Goal: Contribute content: Contribute content

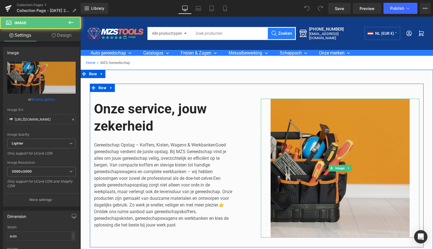
click at [337, 131] on img at bounding box center [340, 168] width 158 height 139
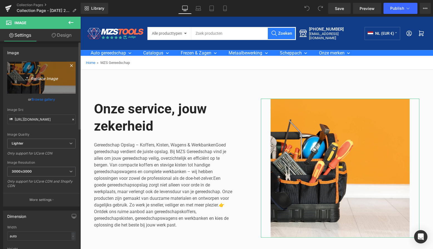
click at [42, 79] on icon "Replace Image" at bounding box center [41, 77] width 44 height 7
type input "C:\fakepath\Groen Modern Doe-het-zelf Instagram Stories (800 x 800 px)-8.png"
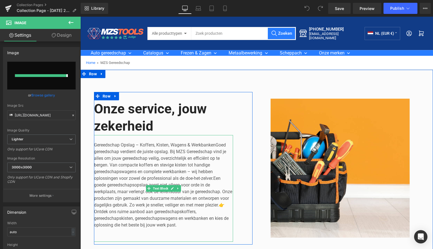
type input "https://ucarecdn.com/91ccad4b-9567-48d0-bdea-fbb474b56a27/-/format/auto/-/previ…"
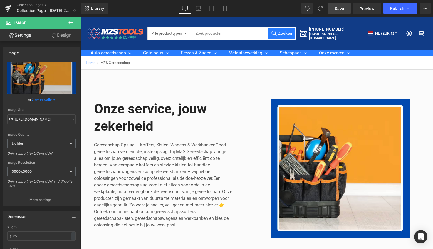
click at [341, 9] on span "Save" at bounding box center [339, 9] width 9 height 6
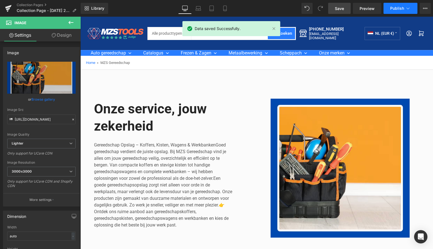
click at [408, 8] on icon at bounding box center [408, 9] width 6 height 6
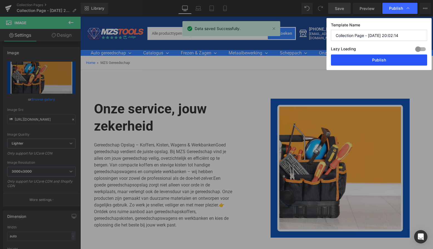
click at [380, 61] on button "Publish" at bounding box center [379, 59] width 96 height 11
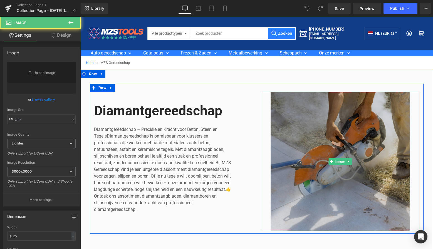
click at [310, 104] on img at bounding box center [340, 161] width 158 height 139
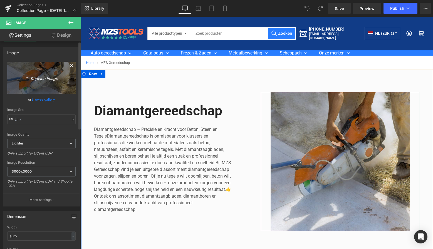
click at [43, 79] on icon "Replace Image" at bounding box center [41, 77] width 44 height 7
type input "C:\fakepath\Groen Modern Doe-het-zelf Instagram Stories (800 x 800 px)-8.png"
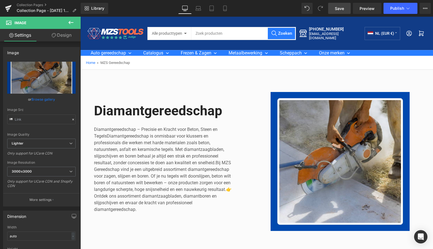
click at [341, 12] on link "Save" at bounding box center [339, 8] width 23 height 11
click at [394, 10] on span "Publish" at bounding box center [397, 8] width 14 height 4
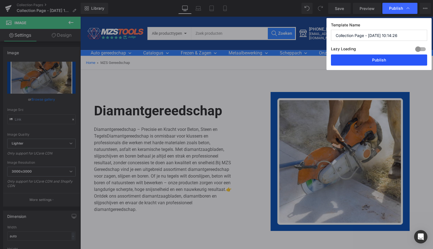
click at [382, 59] on button "Publish" at bounding box center [379, 59] width 96 height 11
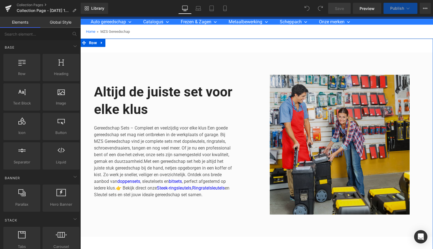
scroll to position [35, 0]
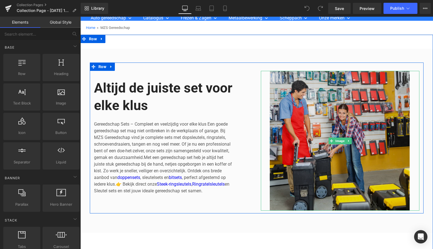
click at [345, 81] on img at bounding box center [340, 141] width 158 height 140
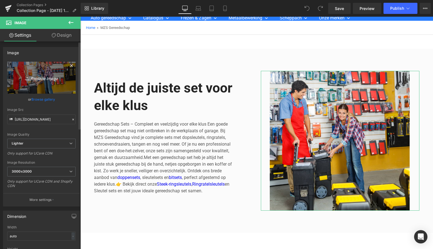
click at [41, 79] on icon "Replace Image" at bounding box center [41, 77] width 44 height 7
type input "C:\fakepath\Groen Modern Doe-het-zelf Instagram Stories (800 x 800 px)-8.png"
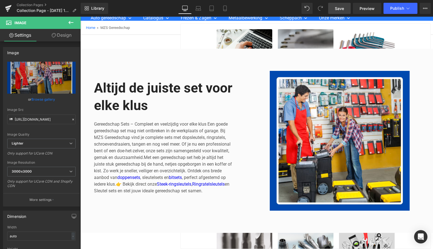
click at [334, 6] on link "Save" at bounding box center [339, 8] width 23 height 11
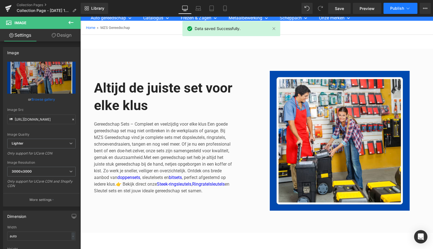
click at [400, 9] on span "Publish" at bounding box center [397, 8] width 14 height 4
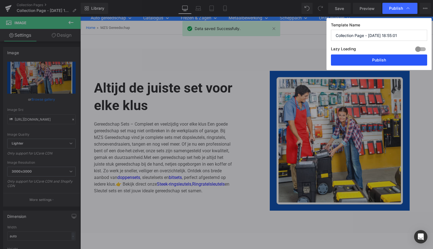
click at [381, 59] on button "Publish" at bounding box center [379, 59] width 96 height 11
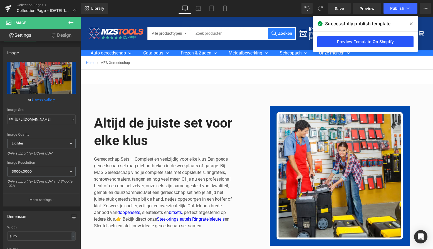
scroll to position [0, 0]
click at [8, 8] on icon at bounding box center [8, 7] width 6 height 4
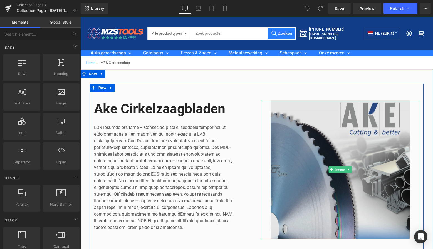
click at [333, 136] on img at bounding box center [340, 169] width 158 height 139
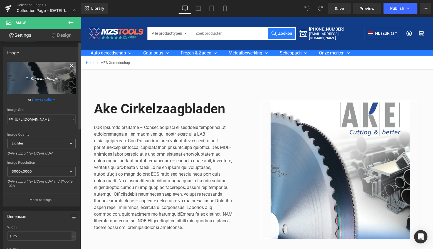
click at [45, 79] on icon "Replace Image" at bounding box center [41, 77] width 44 height 7
type input "C:\fakepath\Groen Modern Doe-het-zelf Instagram Stories (800 x 800 px)-8.png"
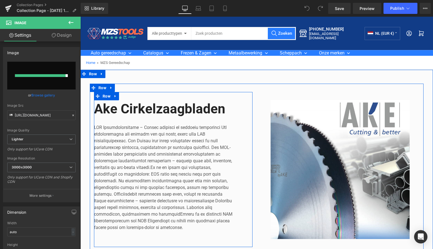
type input "https://ucarecdn.com/1f9ebdff-5e17-4843-9455-042845f30d39/-/format/auto/-/previ…"
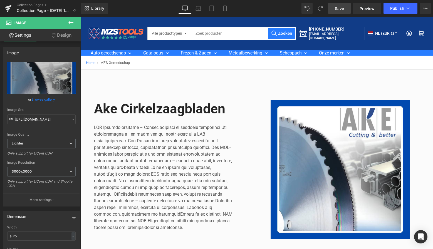
click at [339, 8] on span "Save" at bounding box center [339, 9] width 9 height 6
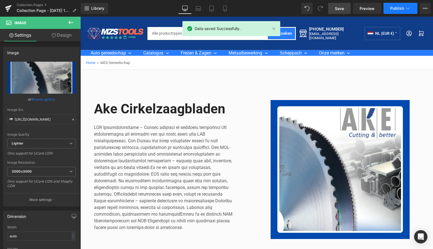
click at [407, 10] on icon at bounding box center [408, 9] width 6 height 6
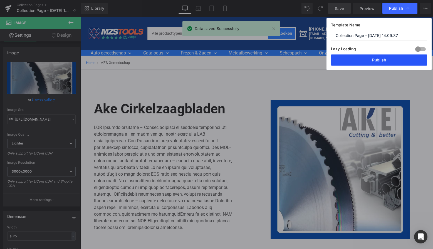
click at [377, 59] on button "Publish" at bounding box center [379, 59] width 96 height 11
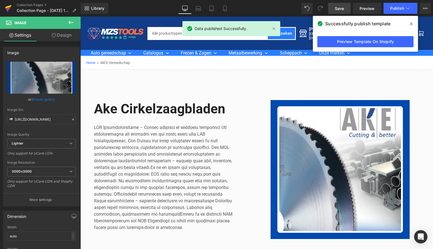
click at [6, 6] on icon at bounding box center [8, 8] width 7 height 14
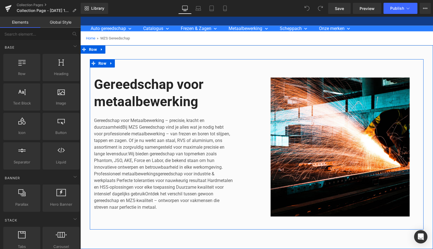
scroll to position [29, 0]
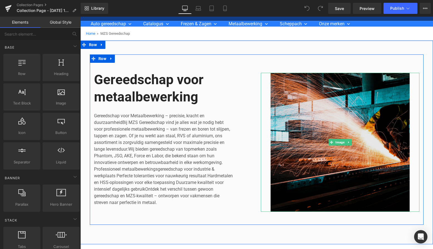
click at [329, 111] on img at bounding box center [340, 142] width 158 height 139
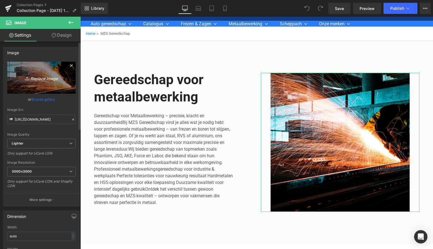
click at [41, 78] on icon "Replace Image" at bounding box center [41, 77] width 44 height 7
type input "C:\fakepath\Groen Modern Doe-het-zelf Instagram Stories (800 x 800 px)-8.png"
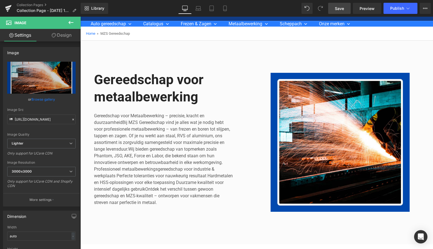
click at [345, 9] on link "Save" at bounding box center [339, 8] width 23 height 11
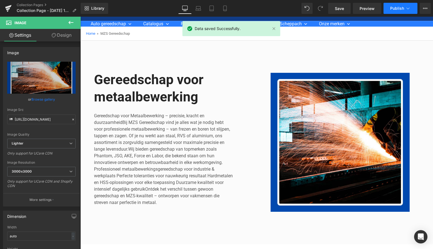
click at [399, 11] on button "Publish" at bounding box center [400, 8] width 34 height 11
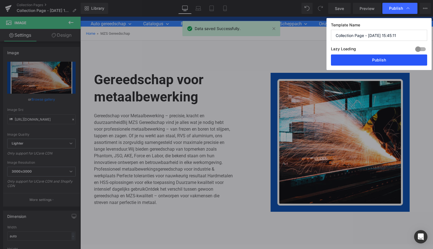
click at [385, 58] on button "Publish" at bounding box center [379, 59] width 96 height 11
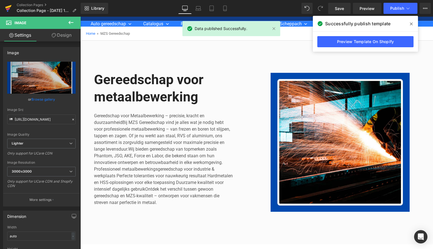
click at [7, 8] on icon at bounding box center [8, 7] width 6 height 4
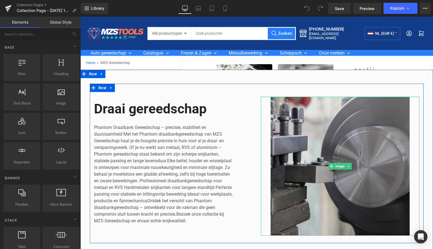
click at [352, 111] on img at bounding box center [340, 166] width 158 height 139
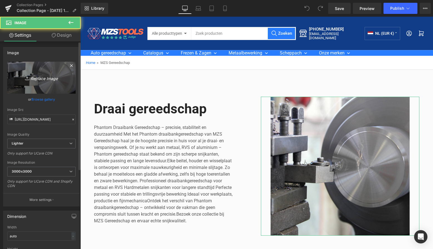
click at [37, 79] on icon "Replace Image" at bounding box center [41, 77] width 44 height 7
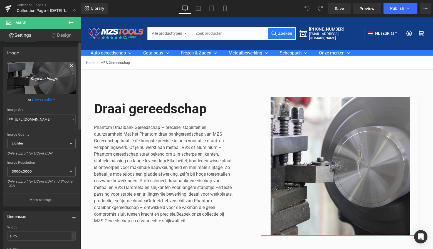
type input "C:\fakepath\Groen Modern Doe-het-zelf Instagram Stories (800 x 800 px)-8.png"
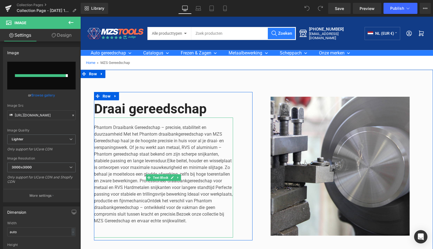
type input "https://ucarecdn.com/f8aaaabe-626f-4486-a665-030c50c48bb6/-/format/auto/-/previ…"
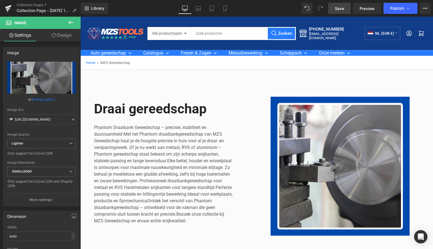
click at [340, 9] on span "Save" at bounding box center [339, 9] width 9 height 6
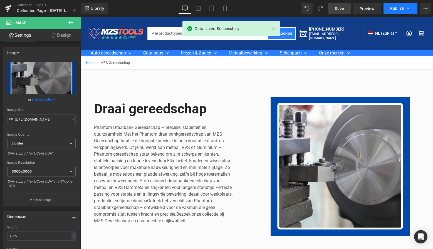
click at [399, 8] on span "Publish" at bounding box center [397, 8] width 14 height 4
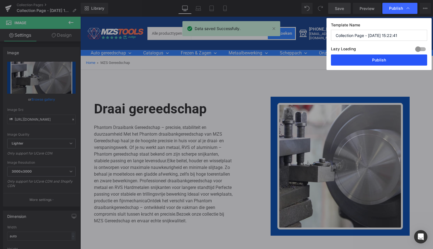
click at [382, 63] on button "Publish" at bounding box center [379, 59] width 96 height 11
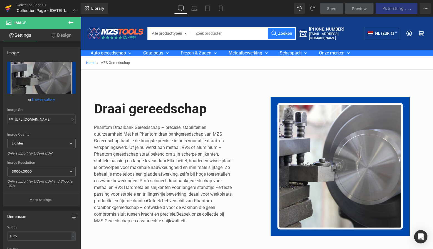
click at [6, 7] on icon at bounding box center [8, 7] width 6 height 4
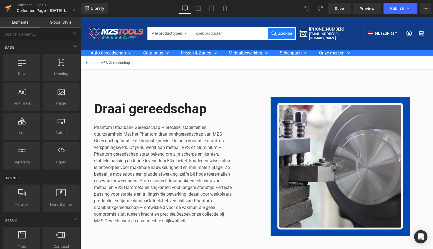
click at [7, 7] on icon at bounding box center [8, 7] width 6 height 4
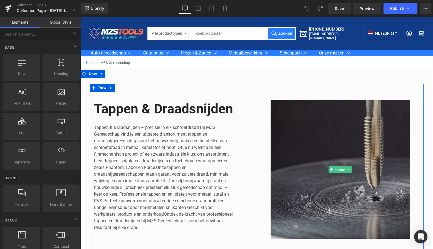
click at [335, 130] on img at bounding box center [340, 169] width 158 height 139
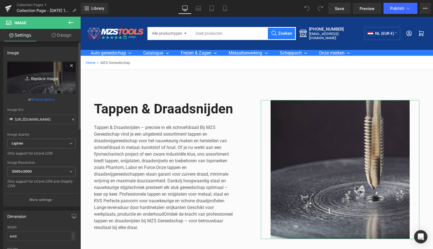
click at [45, 80] on icon "Replace Image" at bounding box center [41, 77] width 44 height 7
type input "C:\fakepath\Groen Modern Doe-het-zelf Instagram Stories (800 x 800 px)-8.png"
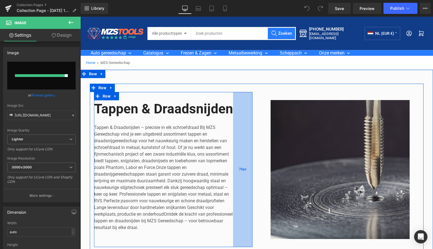
type input "https://ucarecdn.com/4042ea15-e720-4560-bff0-095c3d9bc658/-/format/auto/-/previ…"
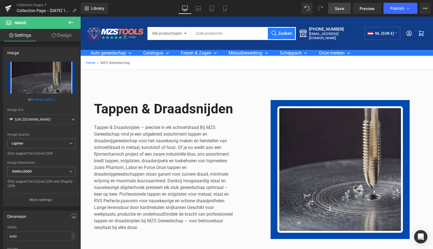
click at [342, 8] on span "Save" at bounding box center [339, 9] width 9 height 6
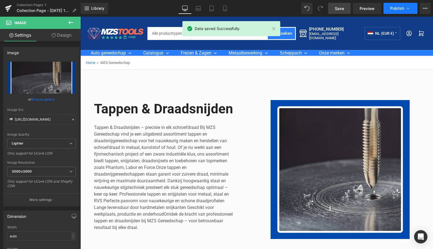
click at [402, 9] on span "Publish" at bounding box center [397, 8] width 14 height 4
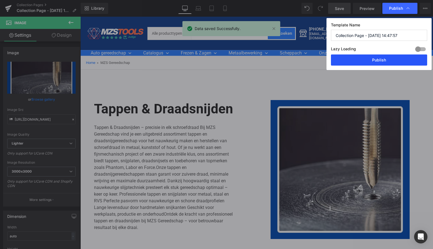
click at [388, 60] on button "Publish" at bounding box center [379, 59] width 96 height 11
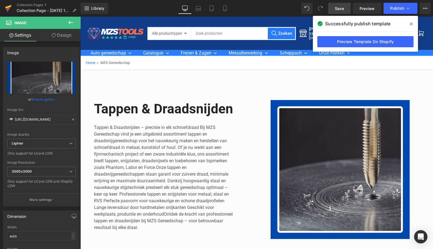
click at [8, 11] on icon at bounding box center [8, 11] width 2 height 2
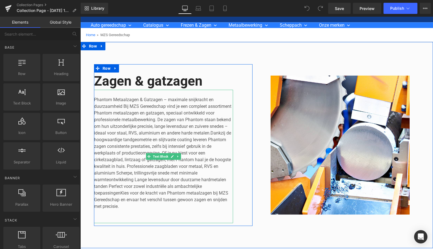
scroll to position [33, 0]
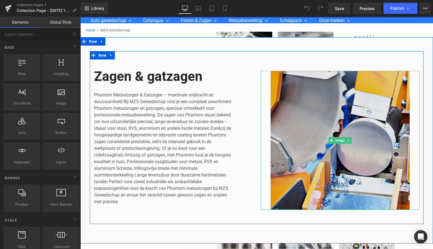
click at [335, 92] on img at bounding box center [340, 140] width 158 height 139
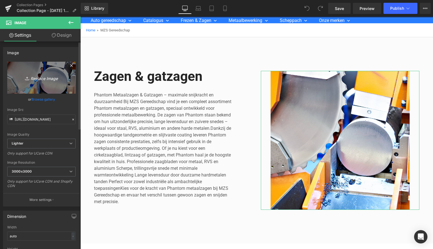
click at [41, 78] on icon "Replace Image" at bounding box center [41, 77] width 44 height 7
type input "C:\fakepath\Groen Modern Doe-het-zelf Instagram Stories (800 x 800 px)-8.png"
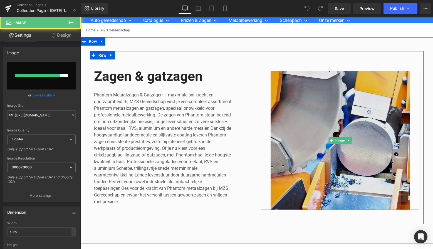
click at [387, 104] on img at bounding box center [340, 140] width 158 height 139
click at [342, 106] on img at bounding box center [340, 140] width 158 height 139
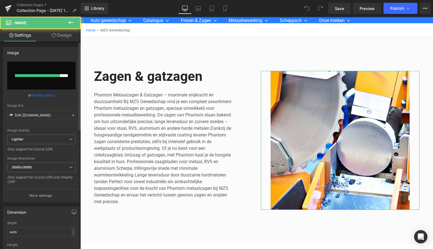
click at [52, 82] on input "file" at bounding box center [41, 76] width 68 height 28
type input "C:\fakepath\Groen Modern Doe-het-zelf Instagram Stories (800 x 800 px)-8.png"
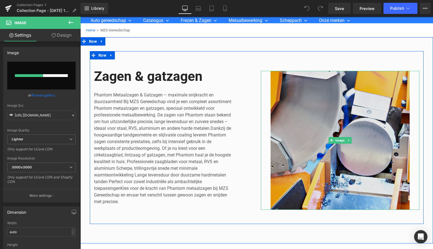
click at [301, 120] on img at bounding box center [340, 140] width 158 height 139
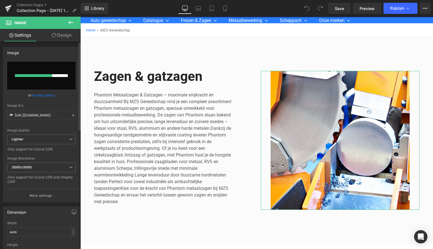
click at [42, 66] on input "file" at bounding box center [41, 76] width 68 height 28
type input "C:\fakepath\Groen Modern Doe-het-zelf Instagram Stories (800 x 800 px)-8.png"
click at [59, 70] on input "file" at bounding box center [41, 76] width 68 height 28
type input "C:\fakepath\Groen Modern Doe-het-zelf Instagram Stories (800 x 800 px)-8.png"
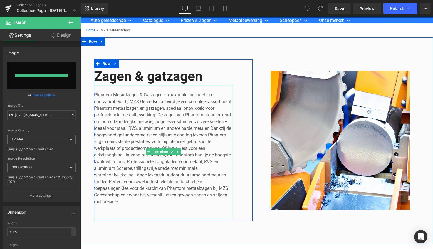
type input "https://ucarecdn.com/f20f393b-3e3b-4442-898f-667f114ad2e1/-/format/auto/-/previ…"
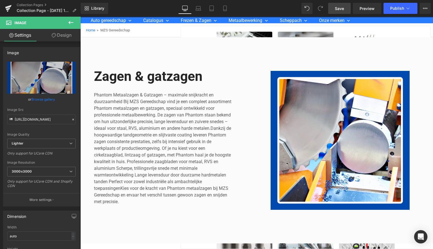
click at [336, 9] on span "Save" at bounding box center [339, 9] width 9 height 6
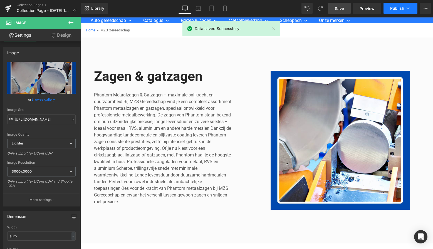
click at [401, 8] on span "Publish" at bounding box center [397, 8] width 14 height 4
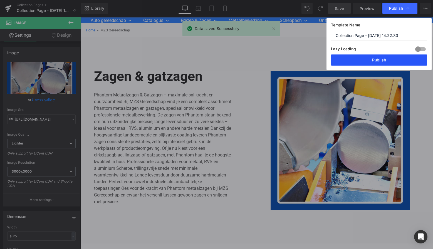
click at [381, 60] on button "Publish" at bounding box center [379, 59] width 96 height 11
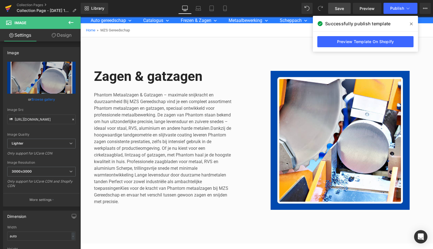
click at [8, 8] on icon at bounding box center [8, 8] width 7 height 14
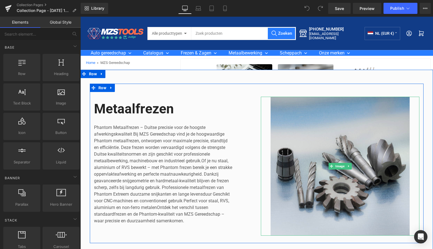
click at [340, 120] on img at bounding box center [340, 166] width 158 height 139
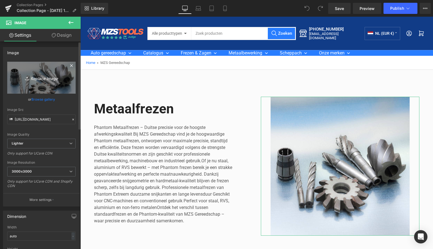
click at [39, 77] on icon "Replace Image" at bounding box center [41, 77] width 44 height 7
type input "C:\fakepath\Groen Modern Doe-het-zelf Instagram Stories (800 x 800 px)-8.png"
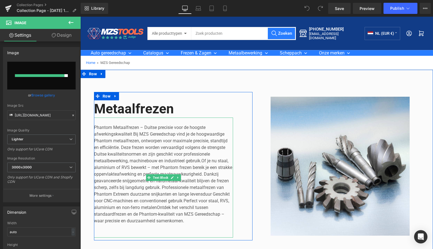
type input "https://ucarecdn.com/ae7e8eb0-3feb-403f-a75e-4f21888920c1/-/format/auto/-/previ…"
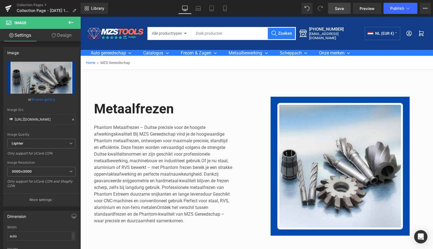
click at [344, 8] on link "Save" at bounding box center [339, 8] width 23 height 11
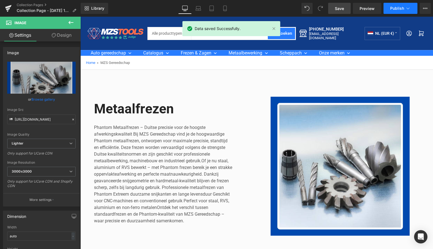
click at [398, 9] on span "Publish" at bounding box center [397, 8] width 14 height 4
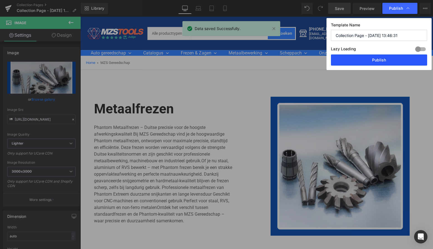
click at [388, 61] on button "Publish" at bounding box center [379, 59] width 96 height 11
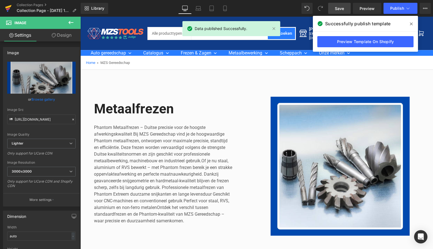
click at [3, 7] on link at bounding box center [8, 8] width 17 height 17
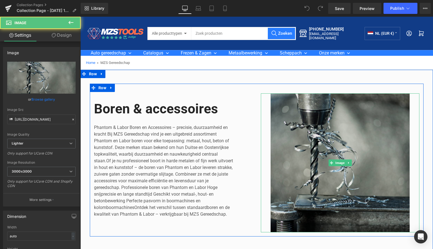
click at [341, 138] on img at bounding box center [340, 162] width 158 height 139
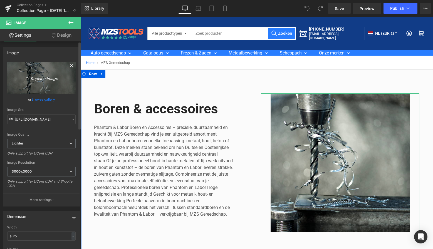
click at [45, 79] on icon "Replace Image" at bounding box center [41, 77] width 44 height 7
type input "C:\fakepath\Groen Modern Doe-het-zelf Instagram Stories (800 x 800 px)-8.png"
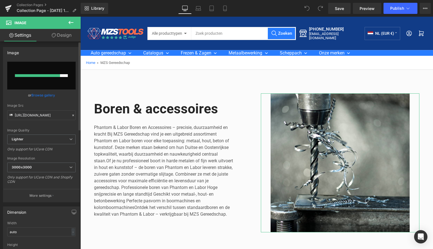
click at [56, 84] on input "file" at bounding box center [41, 76] width 68 height 28
type input "C:\fakepath\Groen Modern Doe-het-zelf Instagram Stories (800 x 800 px)-8.png"
click at [64, 79] on input "file" at bounding box center [41, 76] width 68 height 28
type input "C:\fakepath\Groen Modern Doe-het-zelf Instagram Stories (800 x 800 px)-8.png"
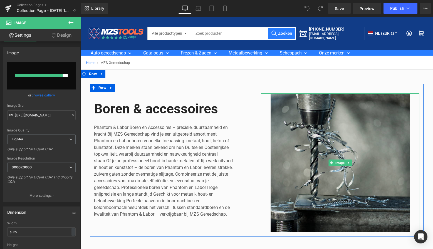
type input "https://ucarecdn.com/b2b97fd9-64fc-4d7f-a069-84ac31e8aa62/-/format/auto/-/previ…"
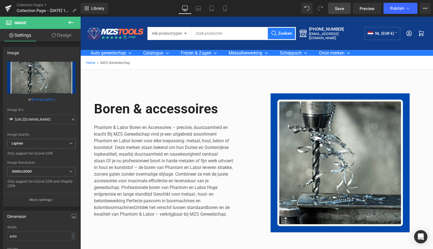
click at [341, 9] on span "Save" at bounding box center [339, 9] width 9 height 6
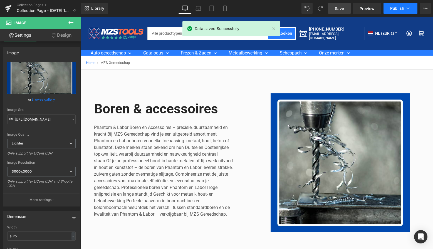
click at [399, 9] on span "Publish" at bounding box center [397, 8] width 14 height 4
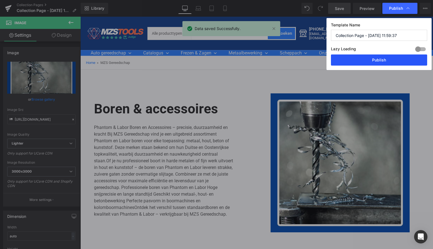
click at [382, 58] on button "Publish" at bounding box center [379, 59] width 96 height 11
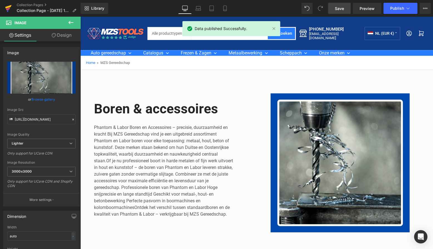
click at [9, 9] on icon at bounding box center [8, 9] width 4 height 3
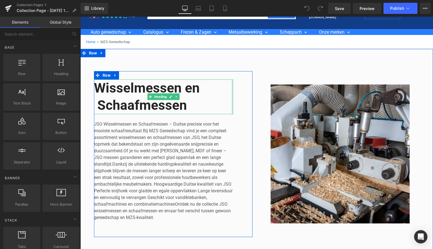
scroll to position [30, 0]
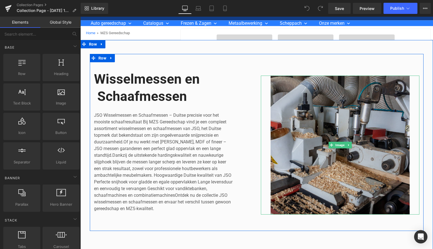
click at [330, 106] on img at bounding box center [340, 145] width 158 height 139
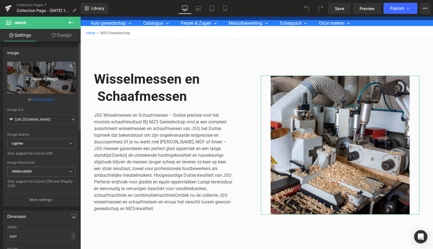
click at [40, 78] on icon "Replace Image" at bounding box center [41, 77] width 44 height 7
type input "C:\fakepath\Groen Modern Doe-het-zelf Instagram Stories (800 x 800 px)-8.png"
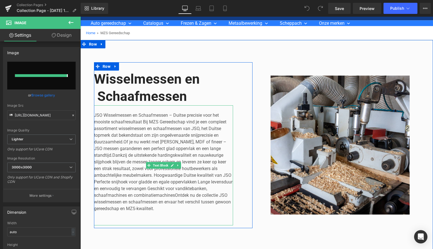
type input "[URL][DOMAIN_NAME]"
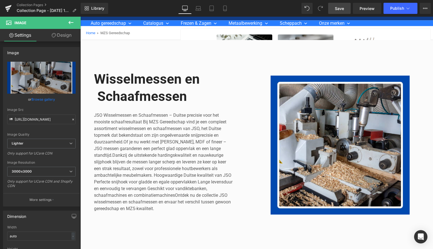
click at [339, 9] on span "Save" at bounding box center [339, 9] width 9 height 6
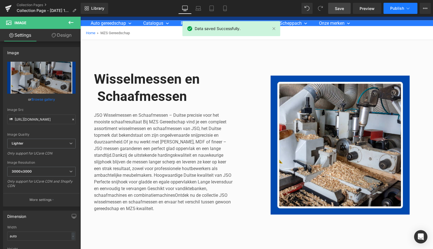
click at [400, 6] on span "Publish" at bounding box center [397, 8] width 14 height 4
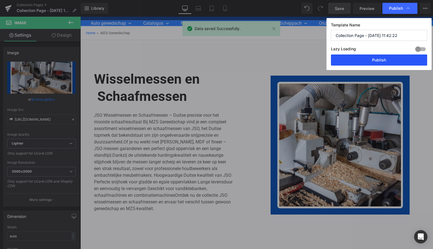
click at [380, 59] on button "Publish" at bounding box center [379, 59] width 96 height 11
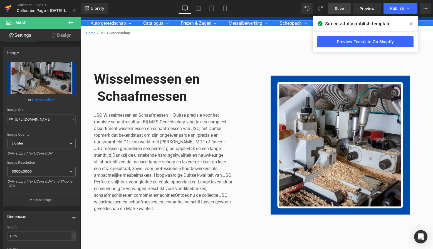
click at [7, 8] on icon at bounding box center [8, 7] width 6 height 4
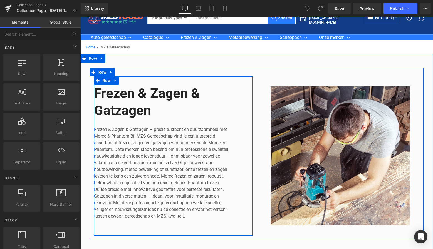
scroll to position [18, 0]
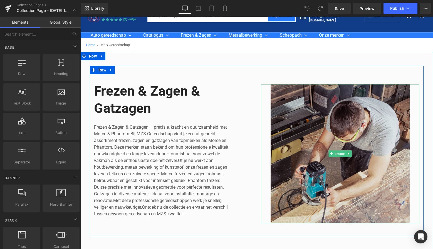
click at [333, 113] on img at bounding box center [340, 153] width 158 height 139
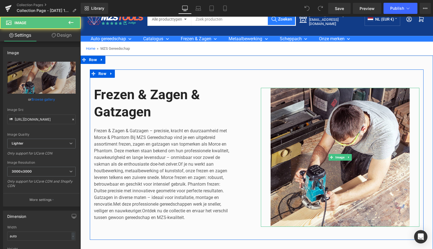
scroll to position [14, 0]
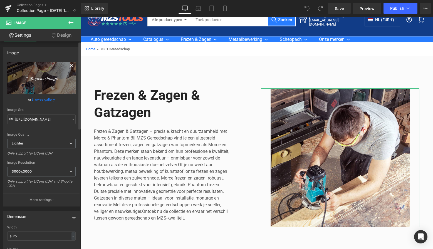
click at [42, 79] on icon "Replace Image" at bounding box center [41, 77] width 44 height 7
type input "C:\fakepath\Groen Modern Doe-het-zelf Instagram Stories (800 x 800 px)-8.png"
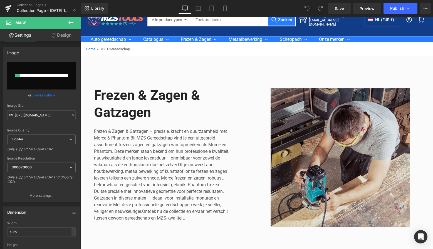
scroll to position [12, 0]
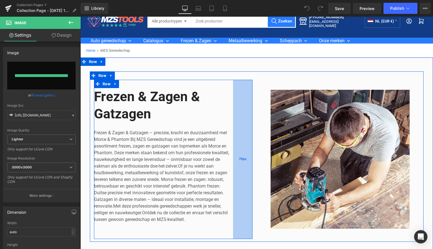
type input "https://ucarecdn.com/4ae85300-c5ce-4335-983d-2fd5a5f4c8c4/-/format/auto/-/previ…"
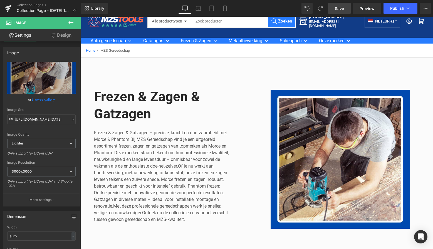
click at [334, 8] on link "Save" at bounding box center [339, 8] width 23 height 11
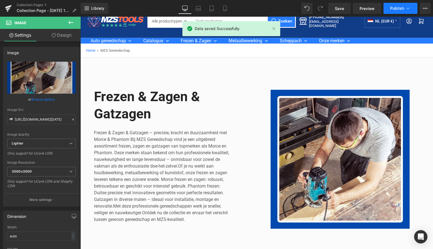
click at [398, 7] on span "Publish" at bounding box center [397, 8] width 14 height 4
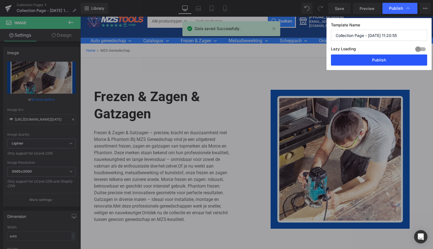
click at [380, 62] on button "Publish" at bounding box center [379, 59] width 96 height 11
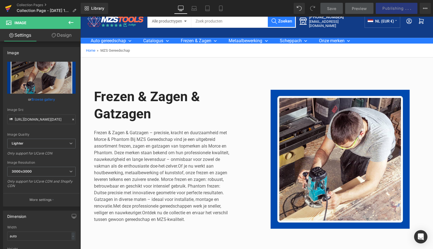
click at [7, 8] on icon at bounding box center [8, 8] width 7 height 14
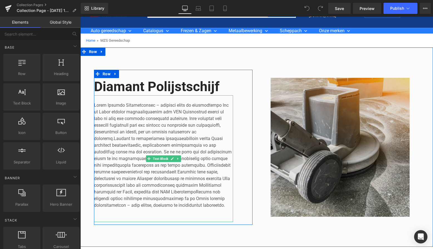
scroll to position [21, 0]
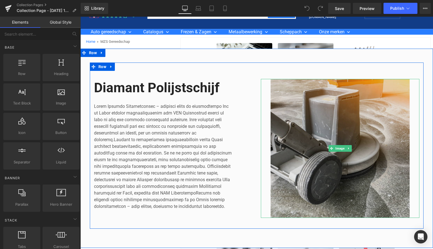
click at [335, 104] on img at bounding box center [340, 148] width 158 height 139
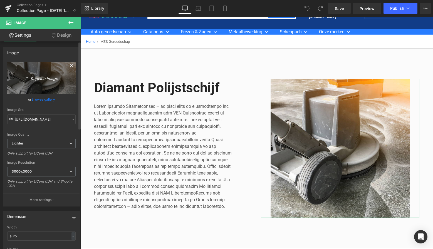
click at [41, 79] on icon "Replace Image" at bounding box center [41, 77] width 44 height 7
type input "C:\fakepath\Groen Modern Doe-het-zelf Instagram Stories (800 x 800 px)-8.png"
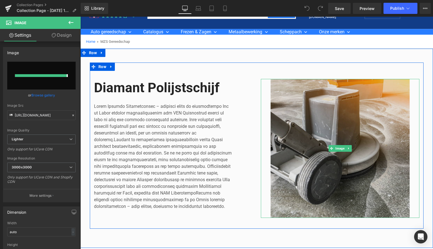
type input "[URL][DOMAIN_NAME]"
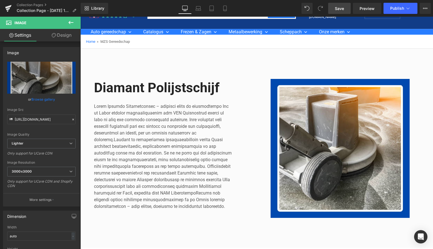
click at [339, 10] on span "Save" at bounding box center [339, 9] width 9 height 6
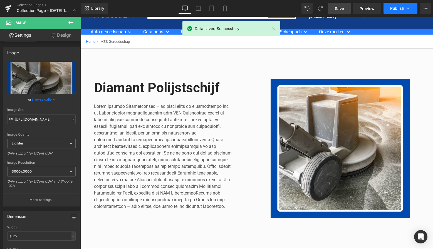
click at [403, 8] on span "Publish" at bounding box center [397, 8] width 14 height 4
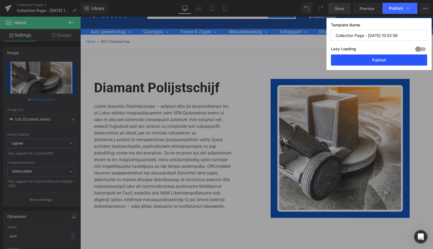
click at [384, 56] on button "Publish" at bounding box center [379, 59] width 96 height 11
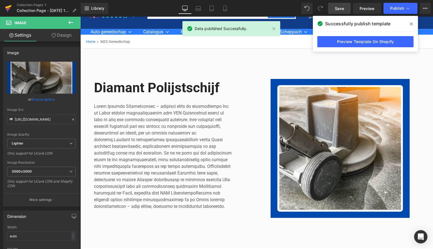
click at [7, 8] on icon at bounding box center [8, 8] width 7 height 14
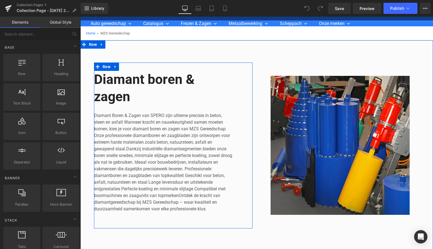
scroll to position [43, 0]
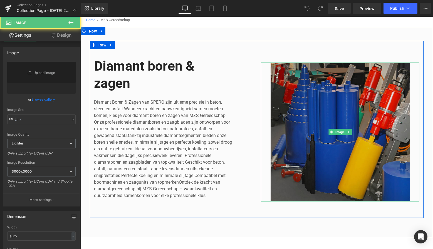
click at [338, 86] on img at bounding box center [340, 132] width 158 height 139
type input "https://ucarecdn.com/a203a850-66af-4b8b-94ce-901855312eaa/-/format/auto/-/previ…"
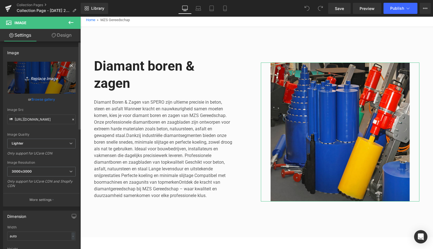
click at [46, 80] on icon "Replace Image" at bounding box center [41, 77] width 44 height 7
type input "C:\fakepath\Groen Modern Doe-het-zelf Instagram Stories (800 x 800 px)-8.png"
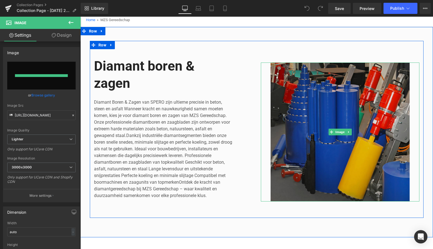
type input "https://ucarecdn.com/a276c192-1035-4d89-9f2b-d5c4c772cfe4/-/format/auto/-/previ…"
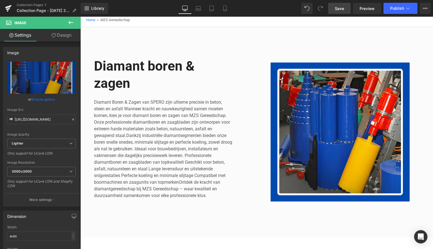
click at [340, 8] on span "Save" at bounding box center [339, 9] width 9 height 6
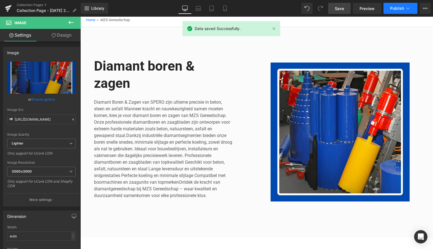
click at [402, 9] on span "Publish" at bounding box center [397, 8] width 14 height 4
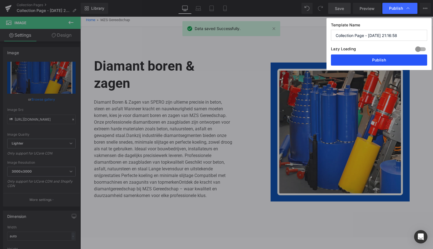
click at [383, 60] on button "Publish" at bounding box center [379, 59] width 96 height 11
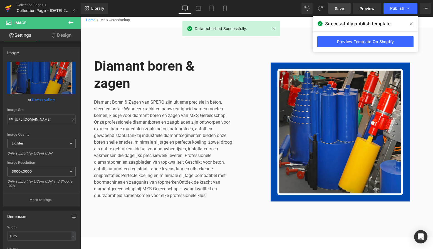
click at [6, 8] on icon at bounding box center [8, 7] width 6 height 4
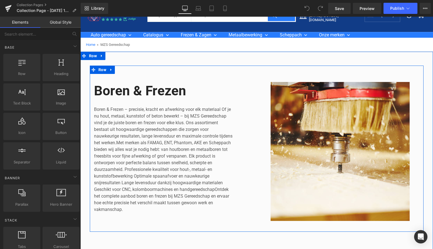
scroll to position [21, 0]
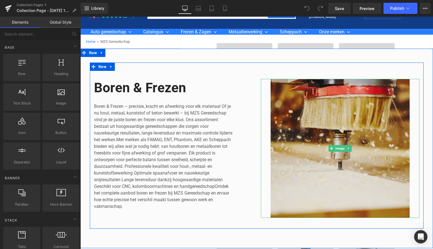
click at [342, 111] on img at bounding box center [340, 148] width 158 height 139
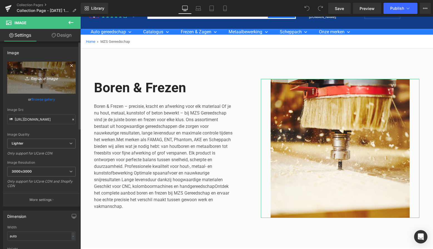
click at [40, 78] on icon "Replace Image" at bounding box center [41, 77] width 44 height 7
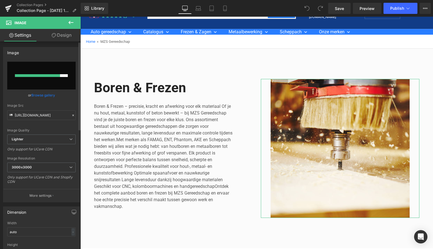
click at [42, 70] on input "file" at bounding box center [41, 76] width 68 height 28
type input "C:\fakepath\Groen Modern Doe-het-zelf Instagram Stories (800 x 800 px)-8.png"
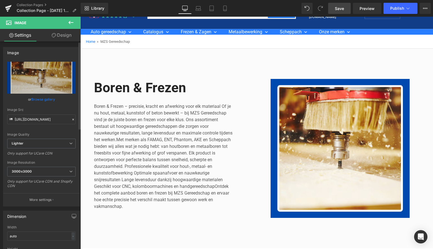
click at [341, 9] on span "Save" at bounding box center [339, 9] width 9 height 6
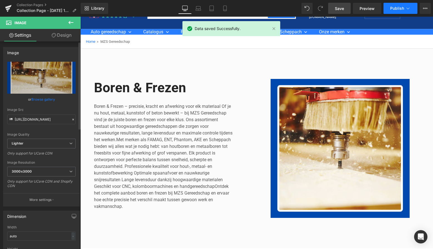
click at [401, 7] on span "Publish" at bounding box center [397, 8] width 14 height 4
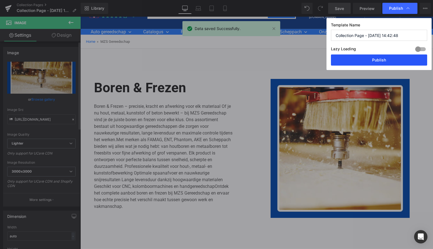
click at [385, 62] on button "Publish" at bounding box center [379, 59] width 96 height 11
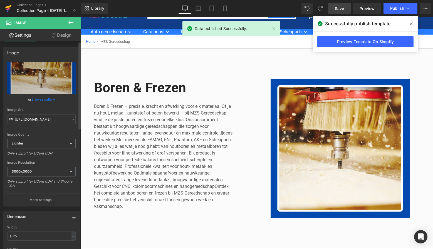
click at [7, 9] on icon at bounding box center [8, 8] width 7 height 14
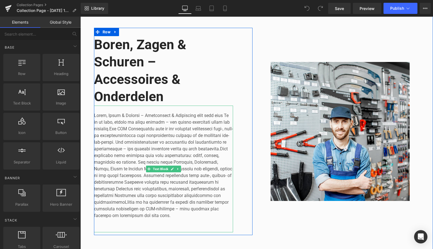
scroll to position [62, 0]
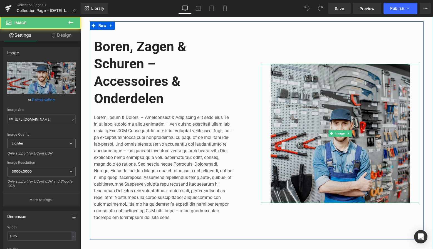
click at [341, 86] on img at bounding box center [340, 133] width 158 height 139
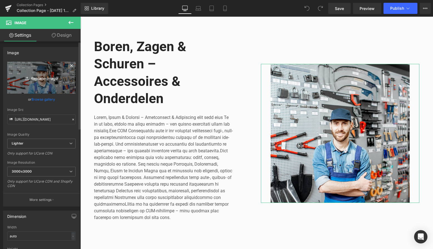
click at [46, 79] on icon "Replace Image" at bounding box center [41, 77] width 44 height 7
type input "C:\fakepath\Groen Modern Doe-het-zelf Instagram Stories (800 x 800 px)-8.png"
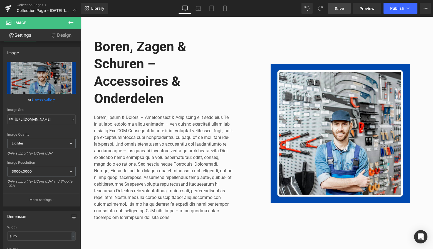
click at [338, 9] on span "Save" at bounding box center [339, 9] width 9 height 6
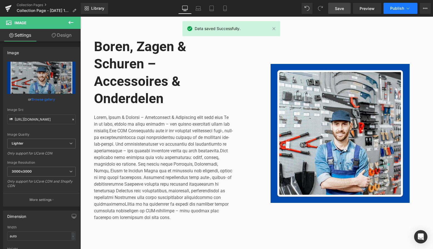
click at [402, 6] on span "Publish" at bounding box center [397, 8] width 14 height 4
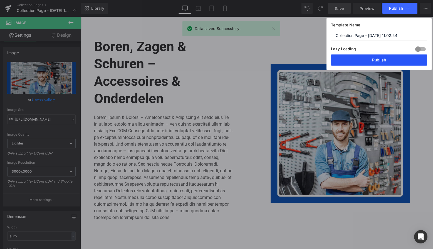
click at [383, 57] on button "Publish" at bounding box center [379, 59] width 96 height 11
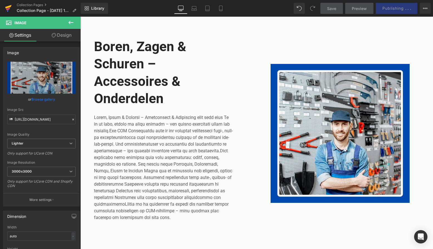
click at [9, 10] on icon at bounding box center [8, 8] width 7 height 14
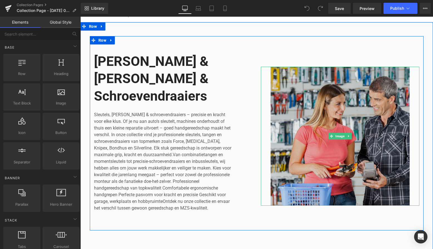
scroll to position [57, 0]
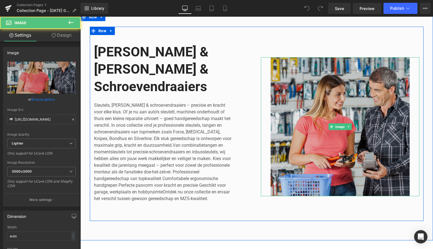
click at [352, 59] on img at bounding box center [340, 126] width 158 height 139
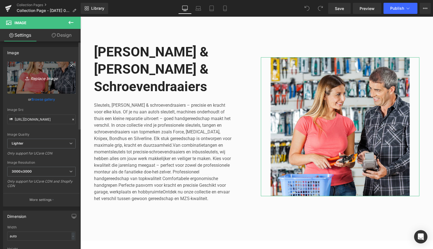
click at [39, 76] on icon "Replace Image" at bounding box center [41, 77] width 44 height 7
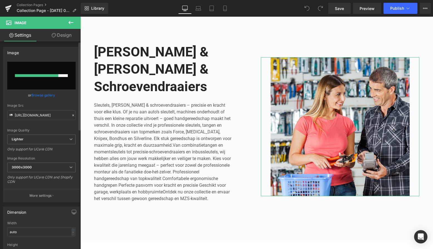
click at [43, 69] on input "file" at bounding box center [41, 76] width 68 height 28
click at [40, 68] on input "file" at bounding box center [41, 76] width 68 height 28
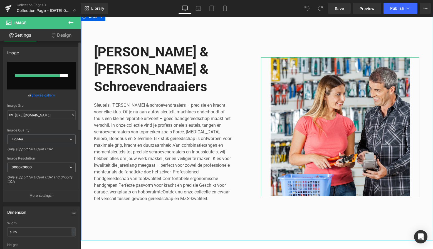
click at [38, 71] on input "file" at bounding box center [41, 76] width 68 height 28
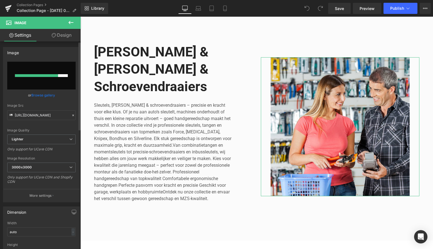
click at [43, 67] on input "file" at bounding box center [41, 76] width 68 height 28
click at [36, 68] on input "file" at bounding box center [41, 76] width 68 height 28
type input "C:\fakepath\Groen Modern Doe-het-zelf Instagram Stories (800 x 800 px)-8.png"
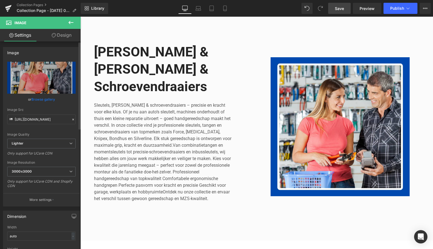
click at [334, 10] on link "Save" at bounding box center [339, 8] width 23 height 11
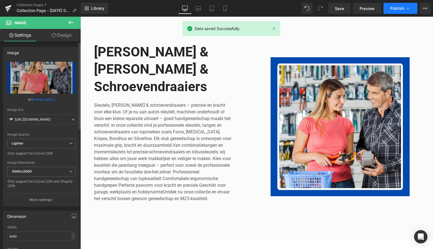
click at [400, 9] on span "Publish" at bounding box center [397, 8] width 14 height 4
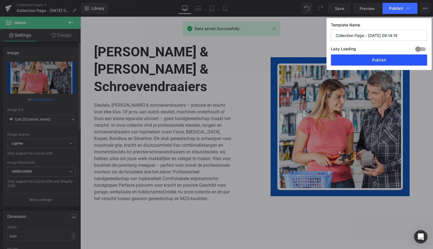
click at [390, 62] on button "Publish" at bounding box center [379, 59] width 96 height 11
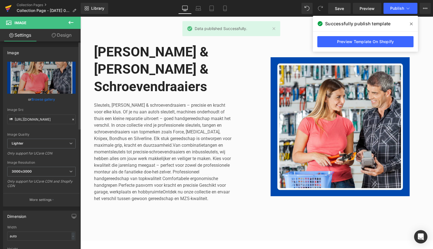
click at [6, 8] on icon at bounding box center [8, 7] width 6 height 4
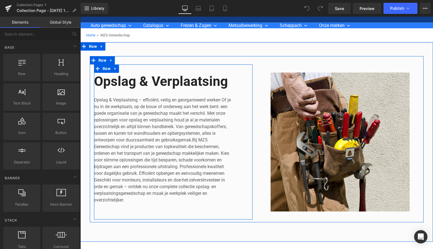
scroll to position [28, 0]
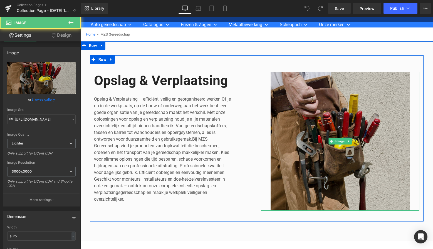
click at [326, 89] on img at bounding box center [340, 141] width 158 height 139
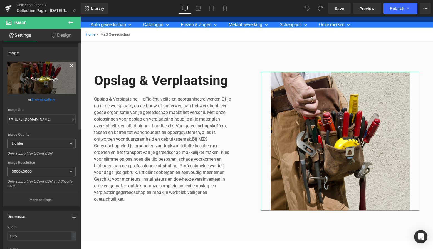
click at [44, 78] on icon "Replace Image" at bounding box center [41, 77] width 44 height 7
type input "C:\fakepath\Groen Modern Doe-het-zelf Instagram Stories (800 x 800 px)-8.png"
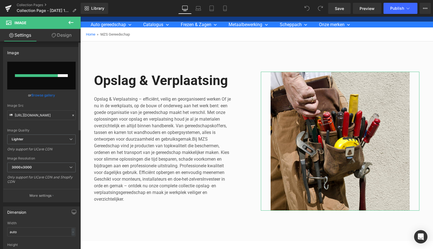
click at [39, 71] on input "file" at bounding box center [41, 76] width 68 height 28
type input "C:\fakepath\Groen Modern Doe-het-zelf Instagram Stories (800 x 800 px)-8.png"
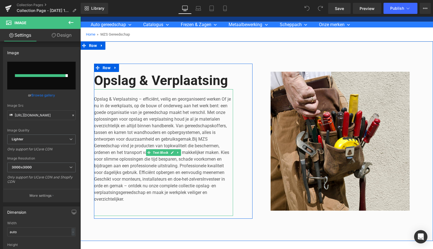
type input "https://ucarecdn.com/844ebd11-01f2-491e-9960-7ce24db8a287/-/format/auto/-/previ…"
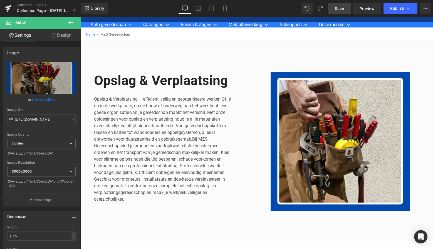
click at [341, 11] on span "Save" at bounding box center [339, 9] width 9 height 6
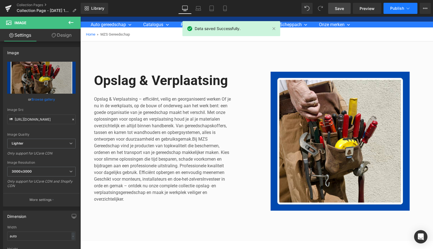
click at [400, 8] on span "Publish" at bounding box center [397, 8] width 14 height 4
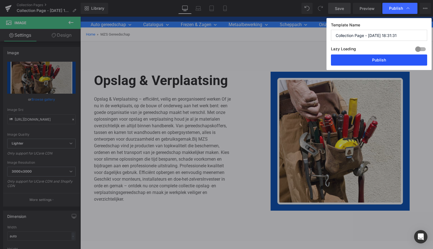
click at [384, 60] on button "Publish" at bounding box center [379, 59] width 96 height 11
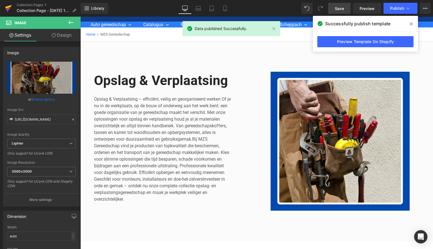
click at [7, 6] on icon at bounding box center [8, 7] width 6 height 4
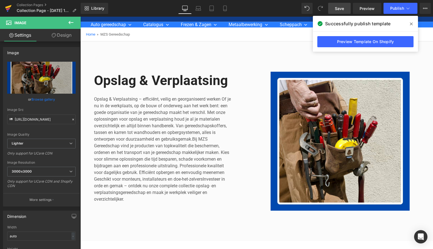
click at [8, 8] on icon at bounding box center [8, 7] width 6 height 4
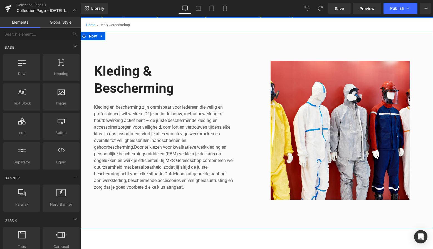
scroll to position [39, 0]
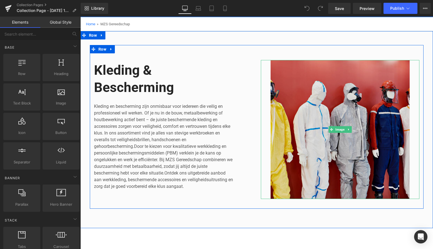
click at [340, 78] on img at bounding box center [340, 129] width 158 height 139
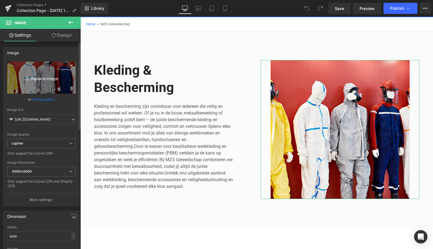
click at [44, 78] on icon "Replace Image" at bounding box center [41, 77] width 44 height 7
type input "C:\fakepath\Groen Modern Doe-het-zelf Instagram Stories (800 x 800 px)-8.png"
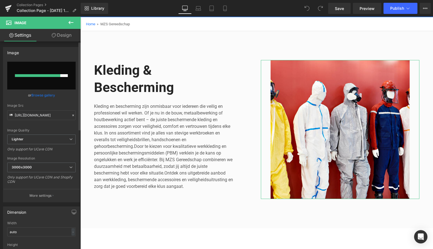
click at [55, 83] on input "file" at bounding box center [41, 76] width 68 height 28
type input "C:\fakepath\Groen Modern Doe-het-zelf Instagram Stories (800 x 800 px)-8.png"
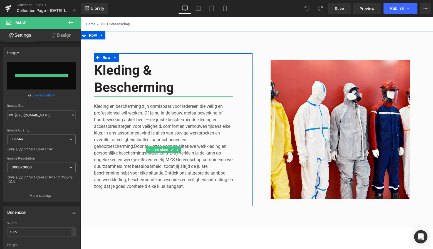
type input "https://ucarecdn.com/c7761d7d-1cbe-4e69-92c1-61e39257d1ef/-/format/auto/-/previ…"
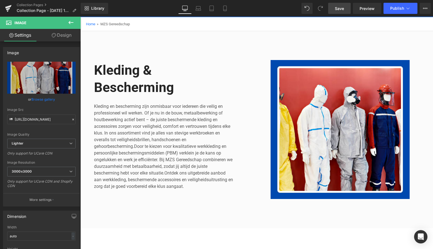
click at [338, 8] on span "Save" at bounding box center [339, 9] width 9 height 6
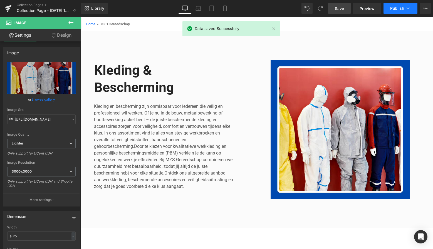
click at [400, 8] on span "Publish" at bounding box center [397, 8] width 14 height 4
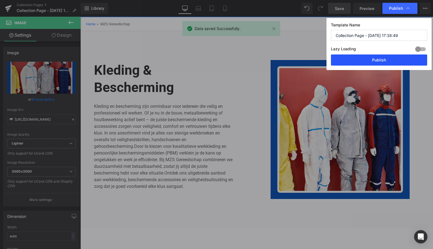
click at [382, 61] on button "Publish" at bounding box center [379, 59] width 96 height 11
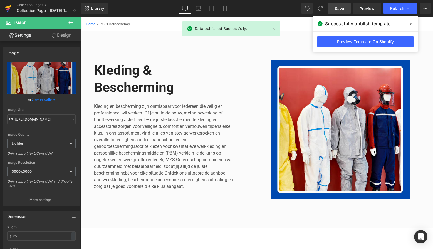
click at [9, 8] on icon at bounding box center [8, 8] width 7 height 14
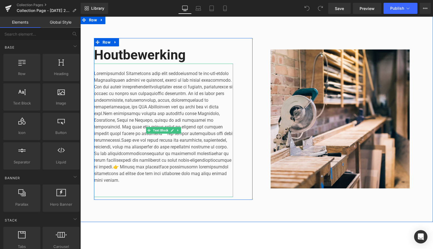
scroll to position [58, 0]
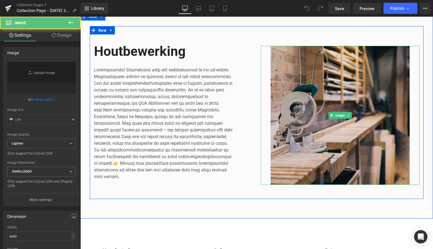
click at [328, 74] on img at bounding box center [340, 115] width 158 height 139
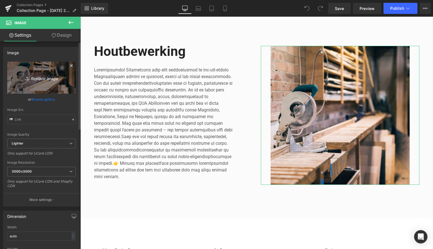
click at [42, 78] on icon "Replace Image" at bounding box center [41, 77] width 44 height 7
type input "C:\fakepath\Groen Modern Doe-het-zelf Instagram Stories (800 x 800 px)-8.png"
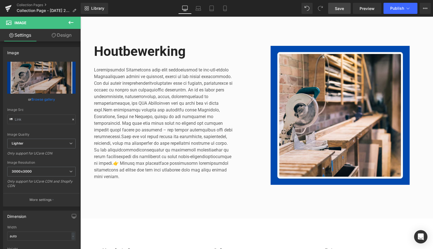
click at [340, 10] on span "Save" at bounding box center [339, 9] width 9 height 6
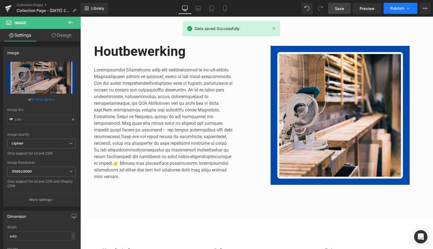
click at [399, 7] on span "Publish" at bounding box center [397, 8] width 14 height 4
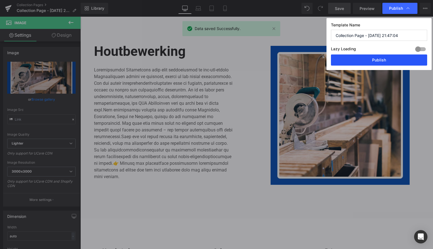
click at [382, 59] on button "Publish" at bounding box center [379, 59] width 96 height 11
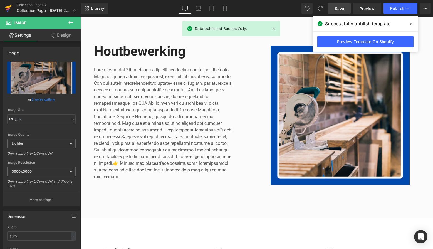
click at [11, 5] on icon at bounding box center [8, 7] width 6 height 4
click at [8, 6] on icon at bounding box center [8, 7] width 6 height 4
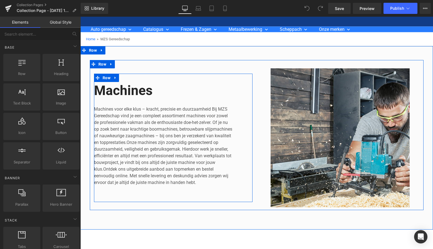
scroll to position [28, 0]
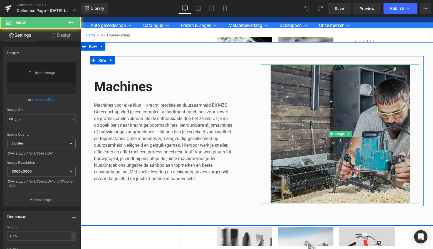
click at [345, 77] on img at bounding box center [340, 133] width 158 height 139
type input "https://ucarecdn.com/01252859-5376-4d58-97f4-9a6875cfa76b/-/format/auto/-/previ…"
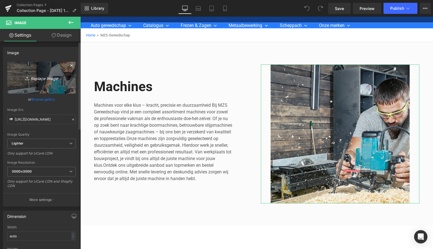
click at [39, 80] on icon "Replace Image" at bounding box center [41, 77] width 44 height 7
type input "C:\fakepath\Groen Modern Doe-het-zelf Instagram Stories (800 x 800 px)-8.png"
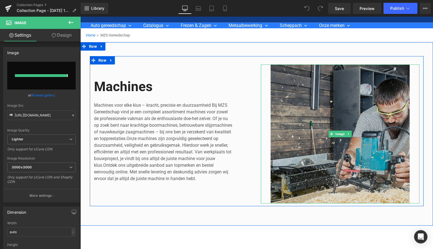
type input "https://ucarecdn.com/eb925b20-9b47-496a-b562-26d0480d7430/-/format/auto/-/previ…"
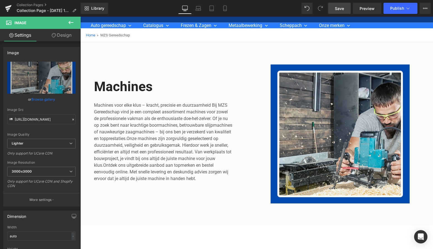
click at [340, 7] on span "Save" at bounding box center [339, 9] width 9 height 6
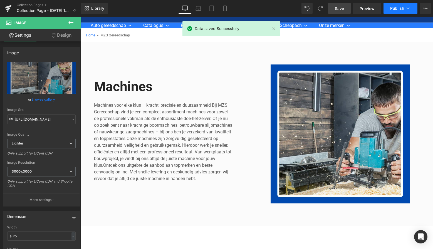
click at [398, 9] on span "Publish" at bounding box center [397, 8] width 14 height 4
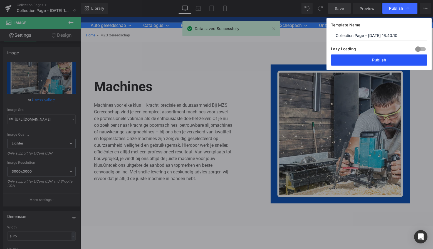
click at [389, 59] on button "Publish" at bounding box center [379, 59] width 96 height 11
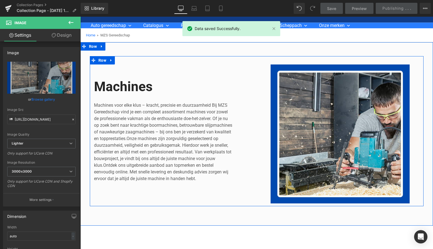
scroll to position [25, 0]
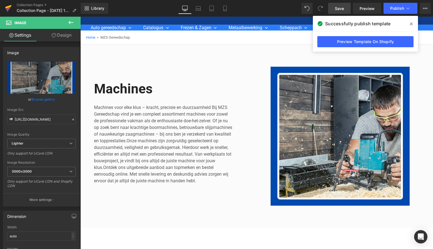
click at [8, 5] on icon at bounding box center [8, 8] width 7 height 14
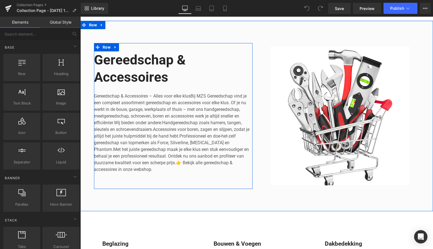
scroll to position [49, 0]
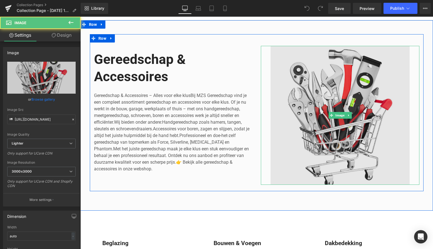
click at [334, 83] on img at bounding box center [340, 115] width 158 height 139
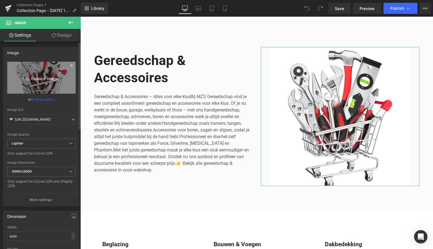
click at [42, 78] on icon "Replace Image" at bounding box center [41, 77] width 44 height 7
type input "C:\fakepath\Groen Modern Doe-het-zelf Instagram Stories (800 x 800 px)-8.png"
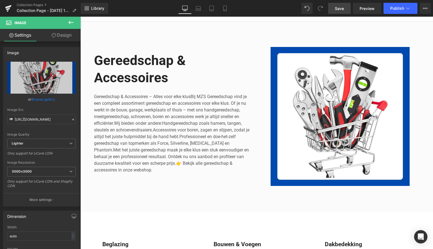
click at [338, 9] on span "Save" at bounding box center [339, 9] width 9 height 6
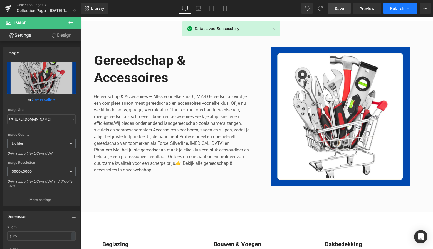
click at [402, 9] on span "Publish" at bounding box center [397, 8] width 14 height 4
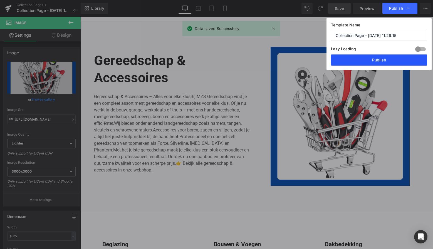
click at [380, 61] on button "Publish" at bounding box center [379, 59] width 96 height 11
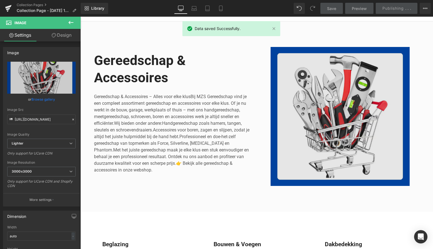
scroll to position [44, 0]
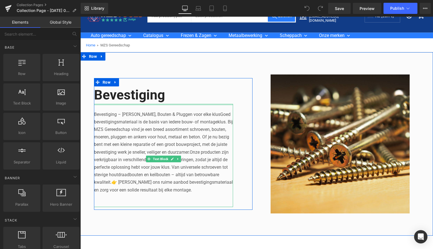
scroll to position [21, 0]
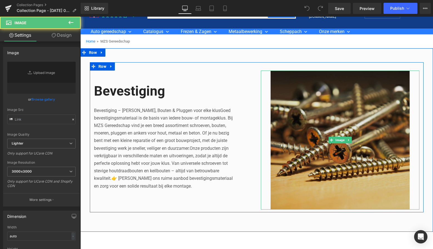
click at [338, 95] on img at bounding box center [340, 140] width 158 height 139
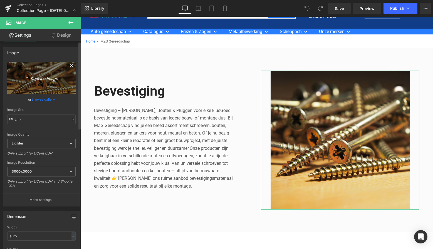
click at [46, 79] on icon "Replace Image" at bounding box center [41, 77] width 44 height 7
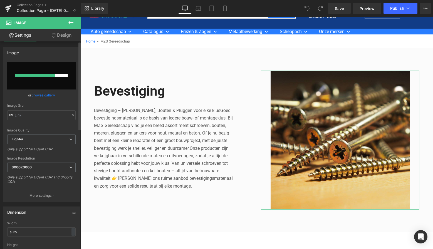
click at [54, 79] on input "file" at bounding box center [41, 76] width 68 height 28
type input "C:\fakepath\Groen Modern Doe-het-zelf Instagram Stories (800 x 800 px)-8.png"
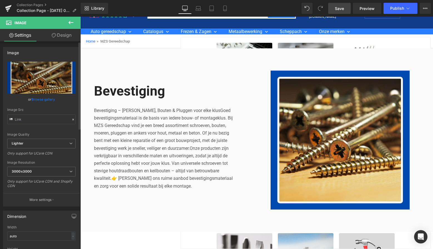
click at [337, 8] on span "Save" at bounding box center [339, 9] width 9 height 6
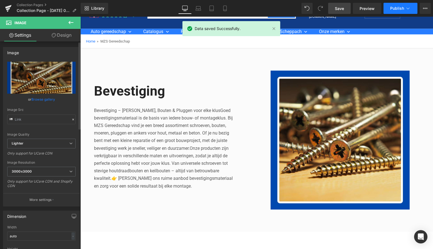
click at [399, 8] on span "Publish" at bounding box center [397, 8] width 14 height 4
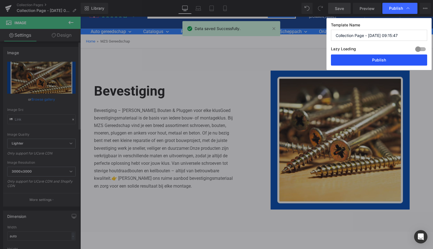
click at [383, 58] on button "Publish" at bounding box center [379, 59] width 96 height 11
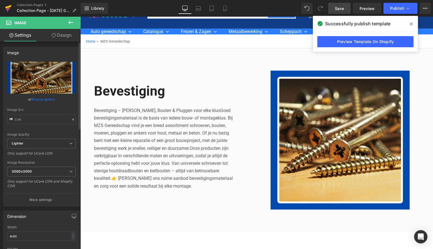
click at [7, 10] on icon at bounding box center [8, 9] width 4 height 3
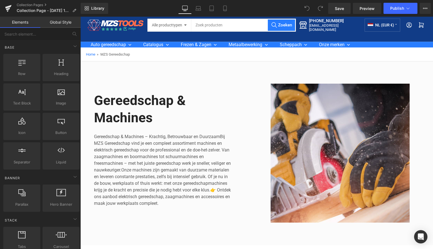
scroll to position [18, 0]
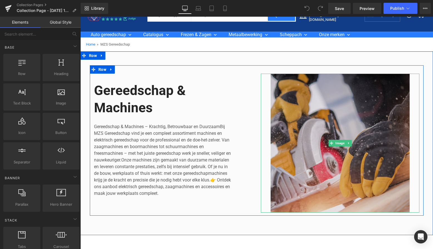
click at [317, 98] on img at bounding box center [340, 143] width 158 height 139
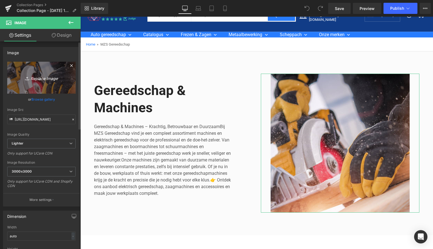
click at [41, 76] on icon "Replace Image" at bounding box center [41, 77] width 44 height 7
type input "C:\fakepath\Groen Modern Doe-het-zelf Instagram Stories (800 x 800 px)-8.png"
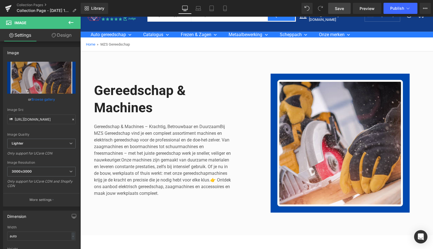
click at [342, 7] on span "Save" at bounding box center [339, 9] width 9 height 6
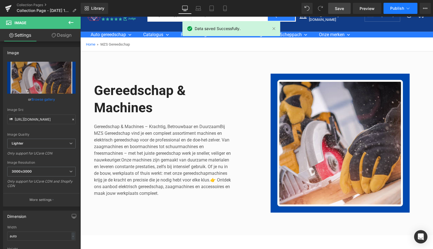
click at [395, 8] on span "Publish" at bounding box center [397, 8] width 14 height 4
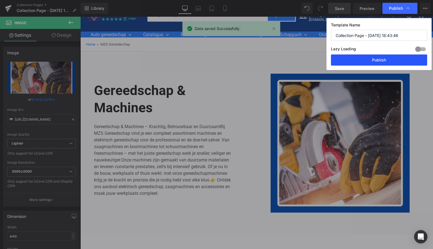
click at [382, 61] on button "Publish" at bounding box center [379, 59] width 96 height 11
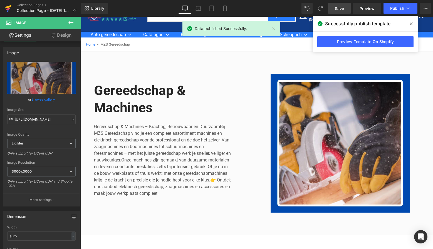
click at [9, 6] on icon at bounding box center [8, 7] width 6 height 4
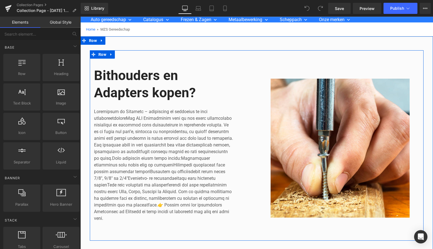
scroll to position [38, 0]
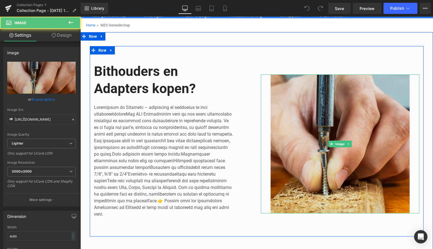
click at [311, 85] on img at bounding box center [340, 143] width 158 height 139
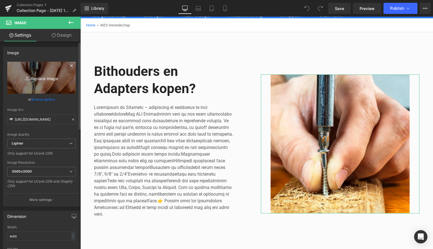
click at [43, 78] on icon "Replace Image" at bounding box center [41, 77] width 44 height 7
type input "C:\fakepath\Groen Modern Doe-het-zelf Instagram Stories (800 x 800 px)-8.png"
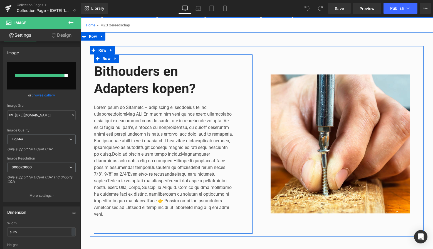
type input "[URL][DOMAIN_NAME]"
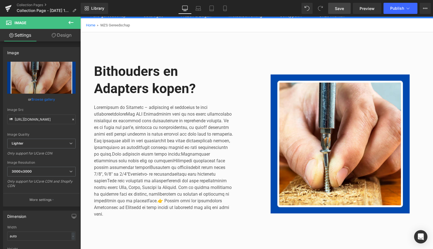
click at [337, 6] on span "Save" at bounding box center [339, 9] width 9 height 6
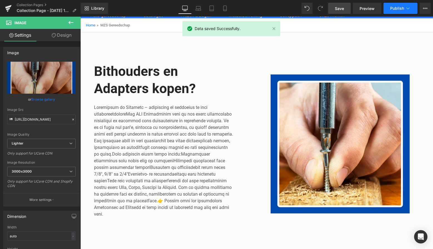
click at [399, 8] on span "Publish" at bounding box center [397, 8] width 14 height 4
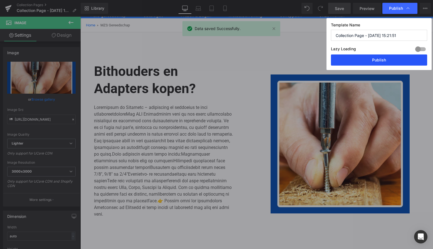
click at [383, 58] on button "Publish" at bounding box center [379, 59] width 96 height 11
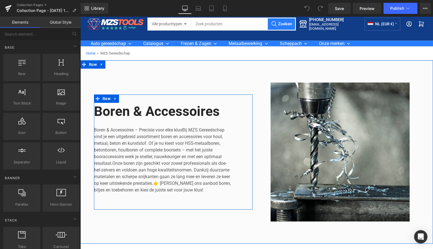
scroll to position [11, 0]
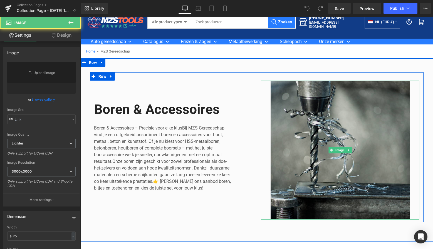
click at [324, 105] on img at bounding box center [340, 150] width 158 height 139
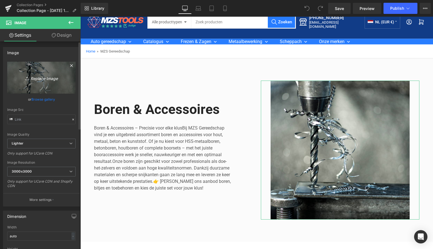
click at [41, 79] on icon "Replace Image" at bounding box center [41, 77] width 44 height 7
click at [40, 76] on icon "Replace Image" at bounding box center [41, 77] width 44 height 7
type input "C:\fakepath\Groen Modern Doe-het-zelf Instagram Stories (800 x 800 px)-8.png"
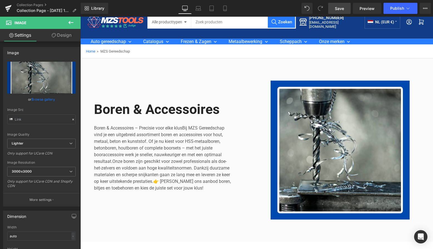
click at [343, 10] on span "Save" at bounding box center [339, 9] width 9 height 6
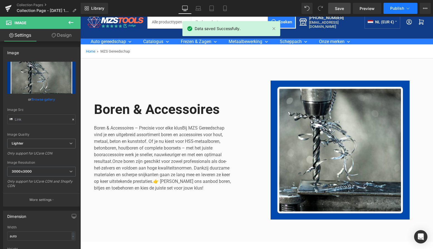
click at [401, 7] on span "Publish" at bounding box center [397, 8] width 14 height 4
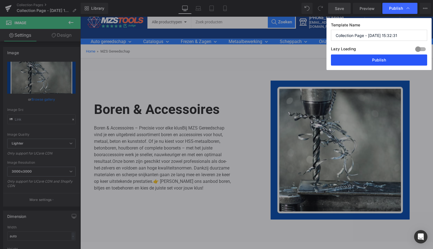
click at [374, 60] on button "Publish" at bounding box center [379, 59] width 96 height 11
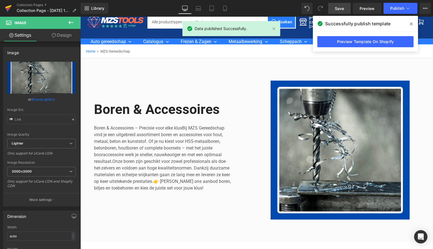
click at [6, 7] on icon at bounding box center [8, 8] width 7 height 14
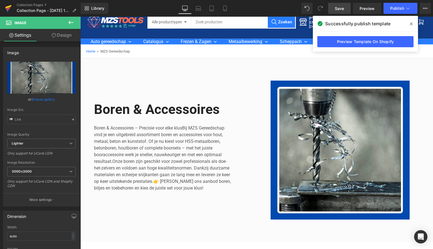
click at [7, 9] on icon at bounding box center [8, 9] width 4 height 3
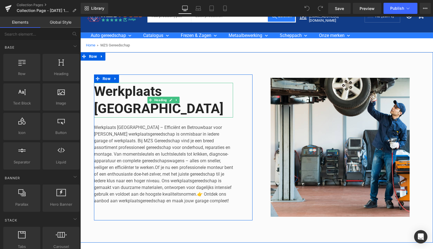
scroll to position [21, 0]
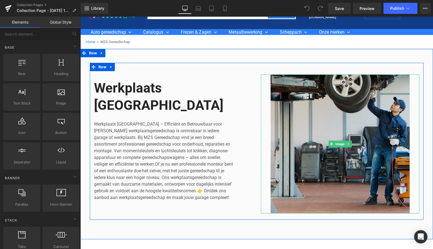
click at [323, 101] on img at bounding box center [340, 143] width 158 height 139
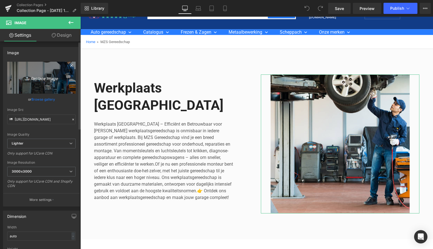
click at [42, 80] on icon "Replace Image" at bounding box center [41, 77] width 44 height 7
type input "C:\fakepath\Groen Modern Doe-het-zelf Instagram Stories (800 x 800 px)-8.png"
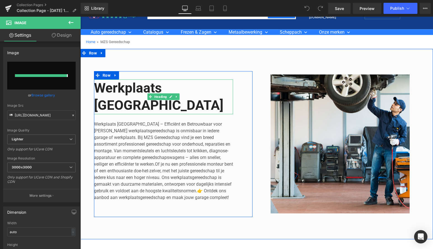
type input "https://ucarecdn.com/47b147ed-423f-446c-b5af-d76ecd8f3421/-/format/auto/-/previ…"
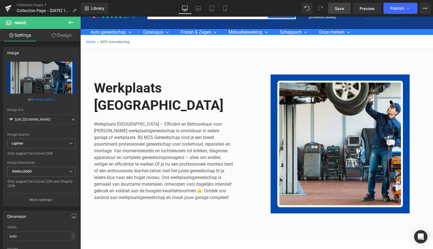
click at [343, 8] on span "Save" at bounding box center [339, 9] width 9 height 6
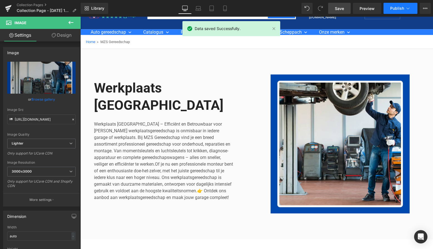
click at [411, 9] on button "Publish" at bounding box center [400, 8] width 34 height 11
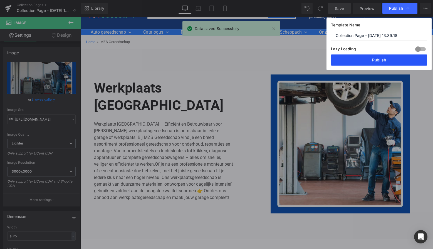
click at [381, 61] on button "Publish" at bounding box center [379, 59] width 96 height 11
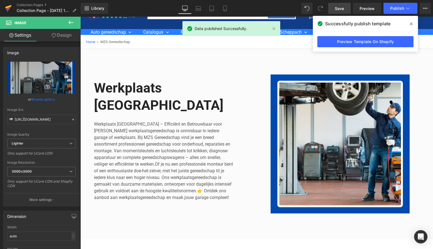
click at [9, 8] on icon at bounding box center [8, 9] width 4 height 3
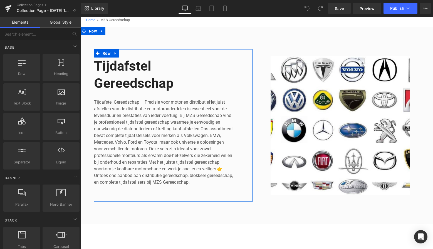
scroll to position [43, 0]
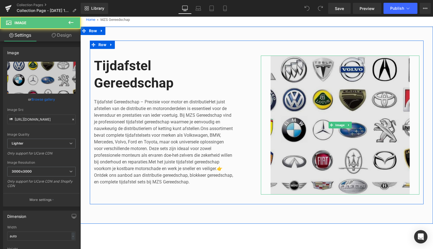
click at [327, 100] on img at bounding box center [340, 125] width 158 height 139
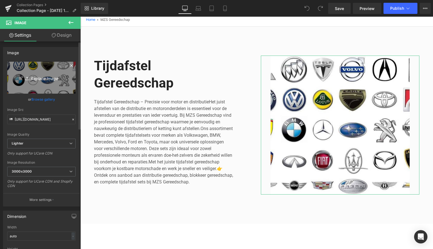
click at [40, 79] on icon "Replace Image" at bounding box center [41, 77] width 44 height 7
type input "C:\fakepath\Groen Modern Doe-het-zelf Instagram Stories (800 x 800 px)-8.png"
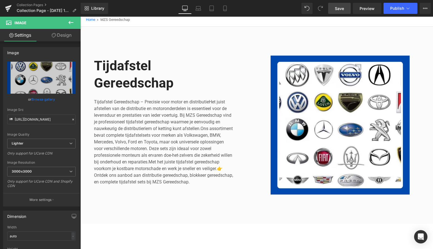
click at [338, 8] on span "Save" at bounding box center [339, 9] width 9 height 6
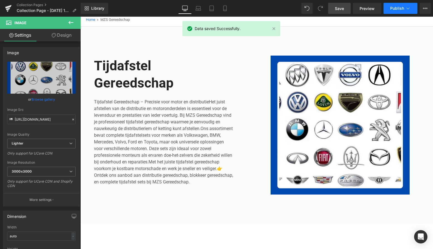
click at [400, 9] on span "Publish" at bounding box center [397, 8] width 14 height 4
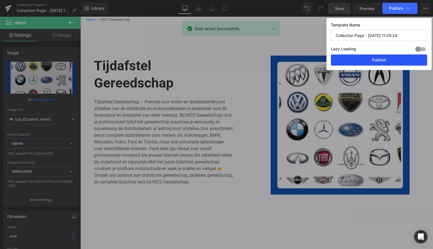
click at [384, 59] on button "Publish" at bounding box center [379, 59] width 96 height 11
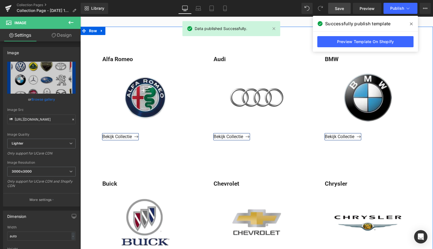
scroll to position [241, 0]
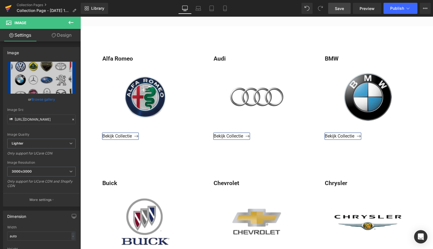
click at [7, 11] on icon at bounding box center [8, 8] width 7 height 14
